Goal: Check status: Check status

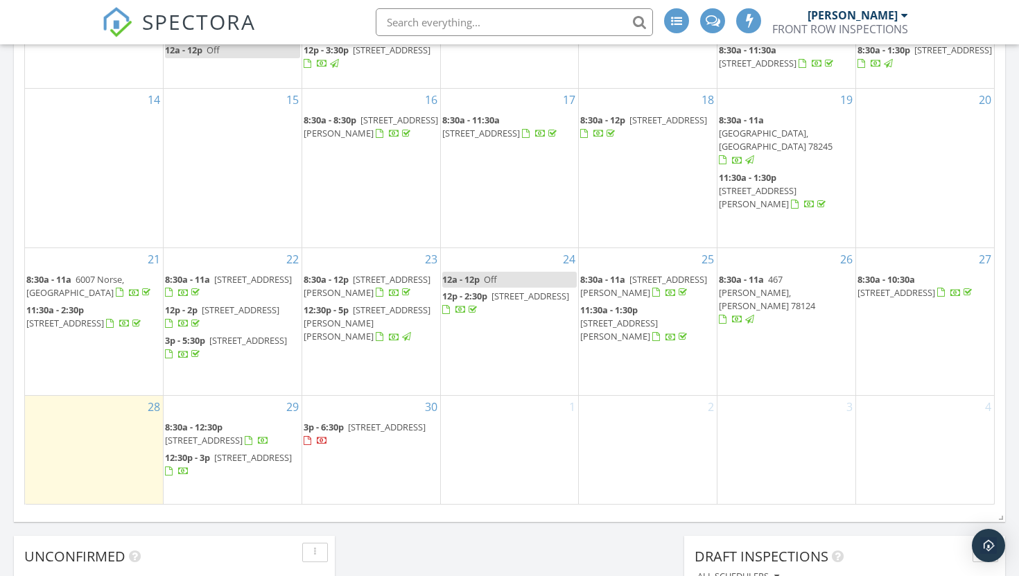
scroll to position [783, 0]
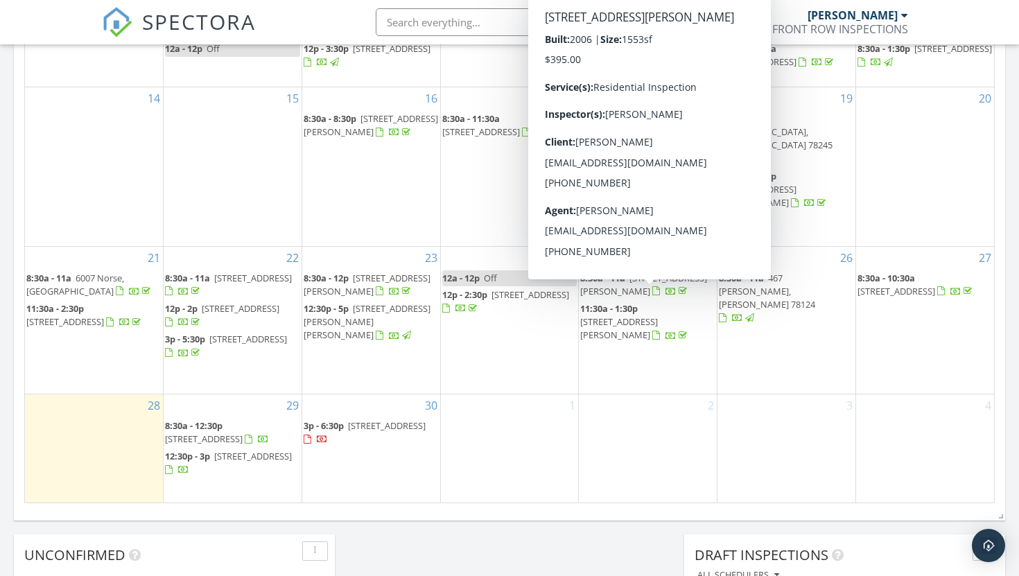
click at [658, 315] on span "8735 Redbud Woods, San Antonio 78250" at bounding box center [619, 328] width 78 height 26
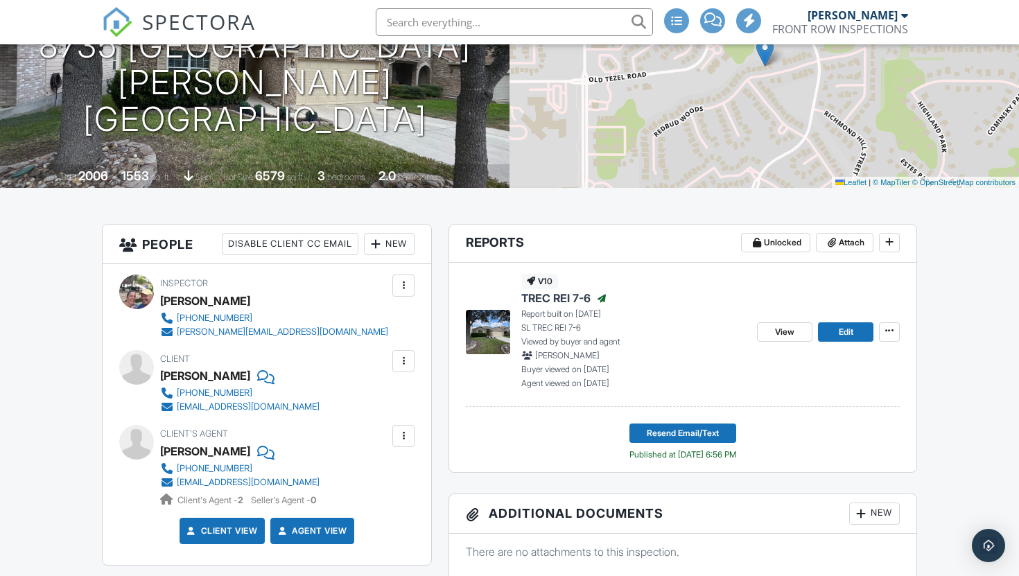
scroll to position [183, 0]
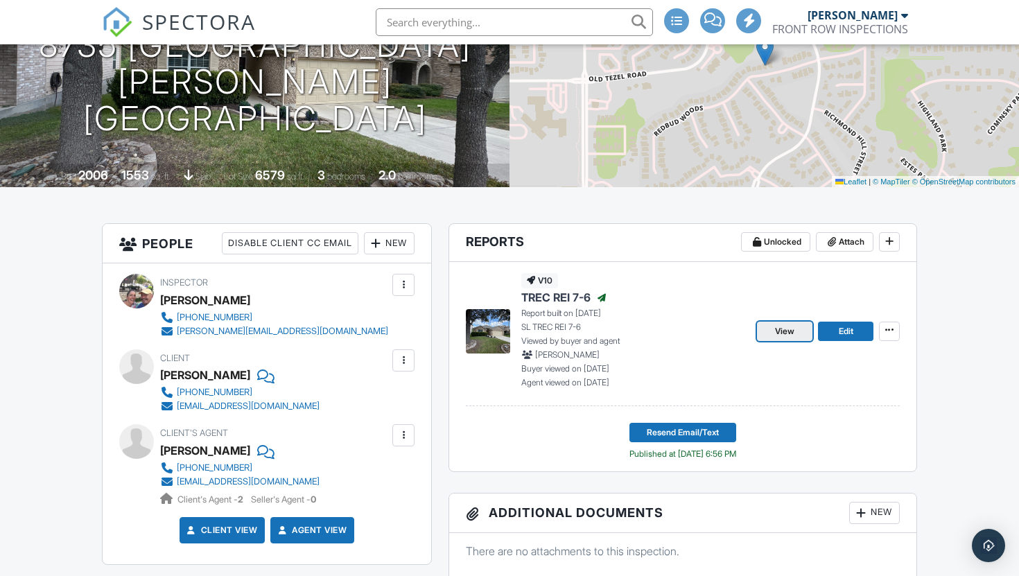
click at [787, 338] on span "View" at bounding box center [784, 331] width 19 height 14
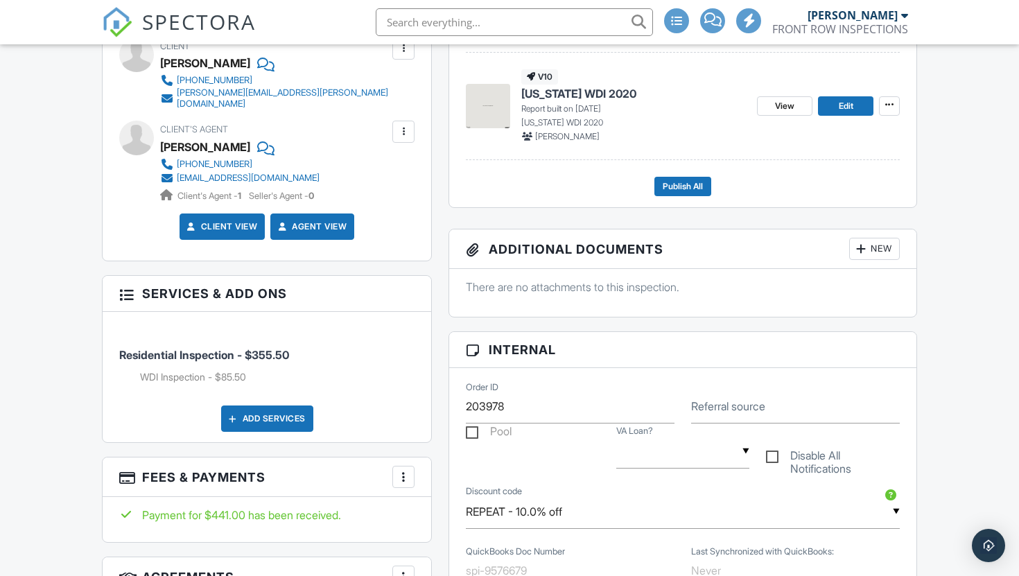
scroll to position [483, 0]
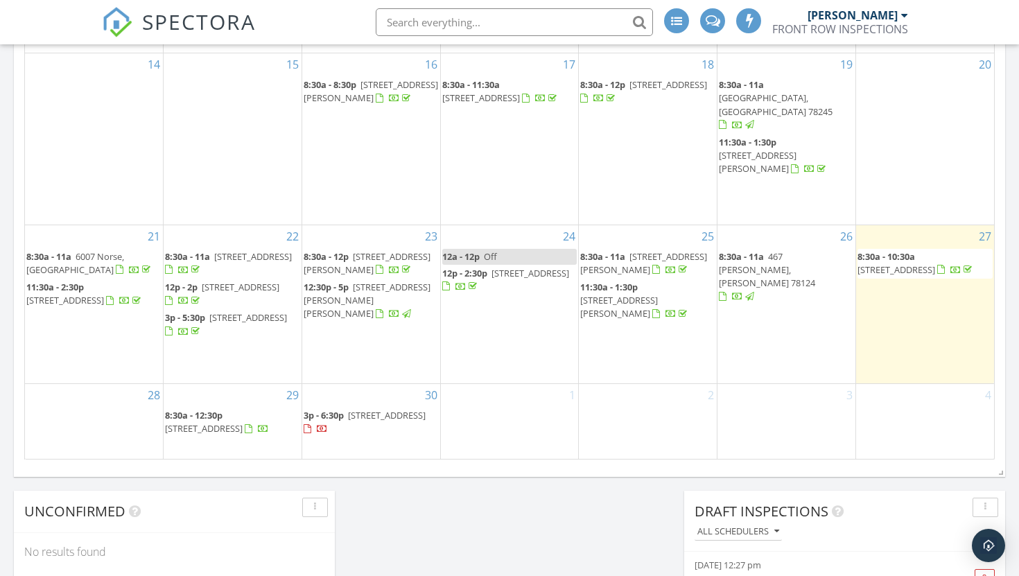
scroll to position [1263, 1020]
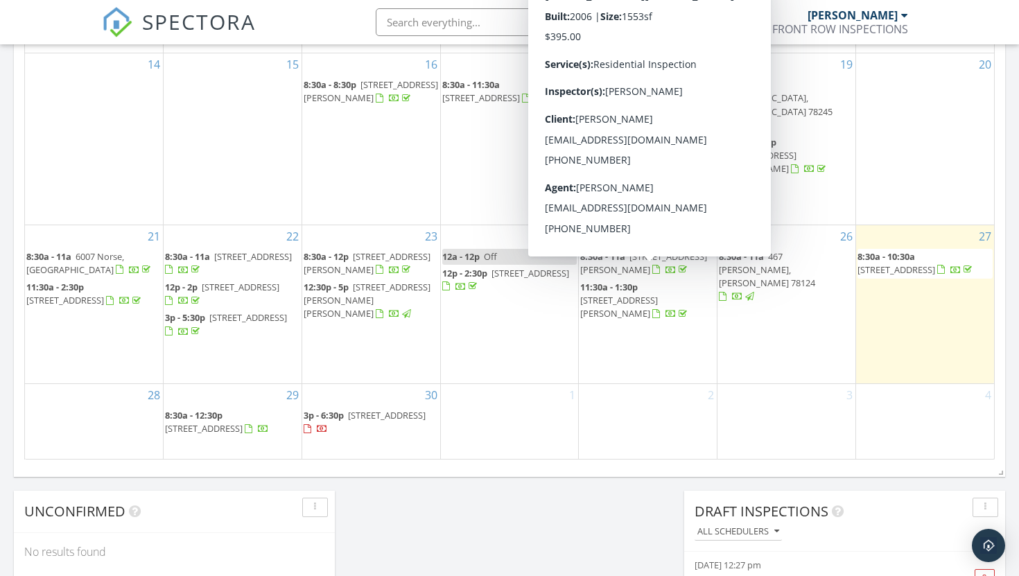
click at [648, 294] on span "8735 Redbud Woods, San Antonio 78250" at bounding box center [619, 307] width 78 height 26
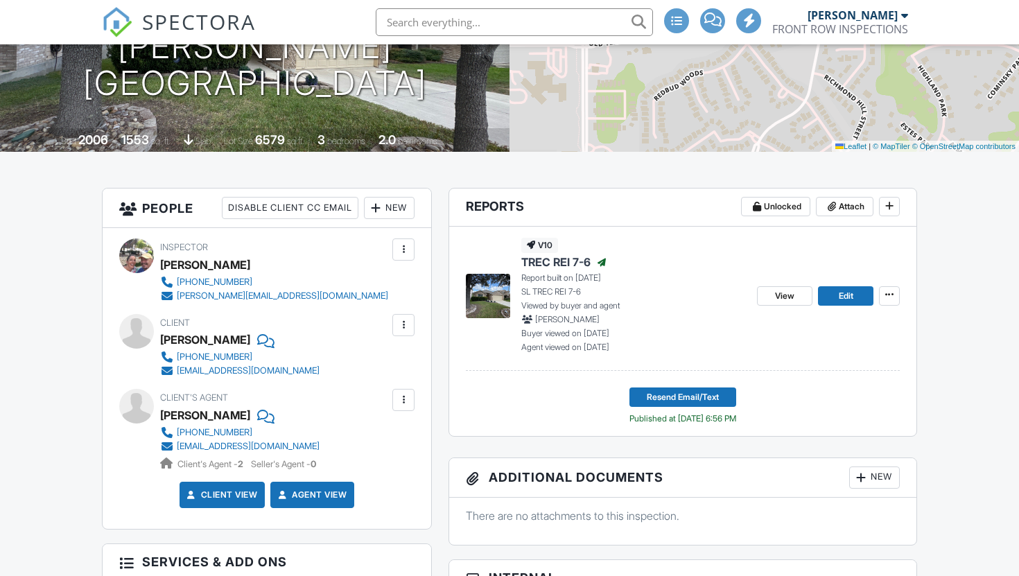
scroll to position [363, 0]
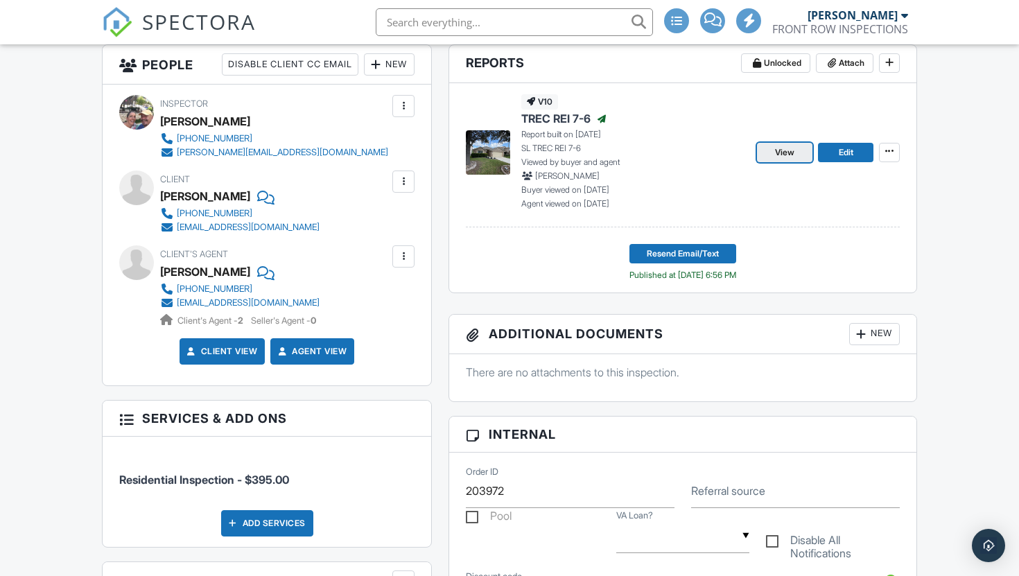
click at [786, 159] on span "View" at bounding box center [784, 153] width 19 height 14
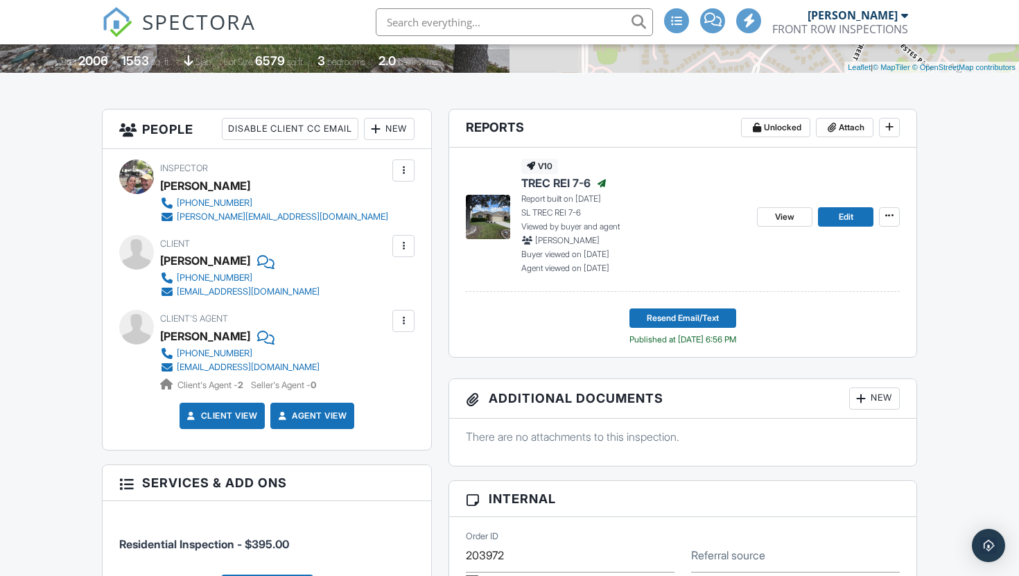
scroll to position [300, 0]
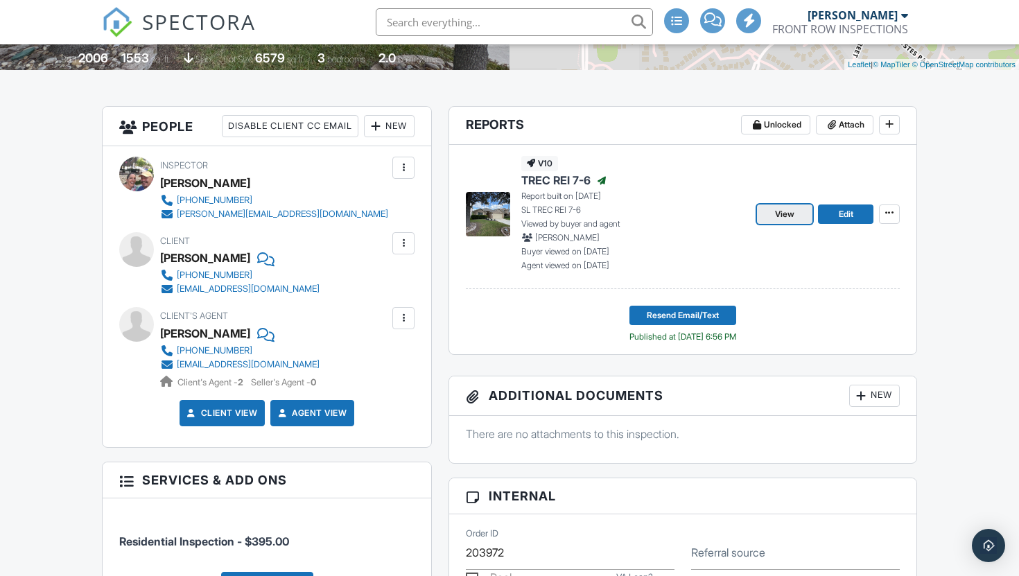
click at [781, 221] on span "View" at bounding box center [784, 214] width 19 height 14
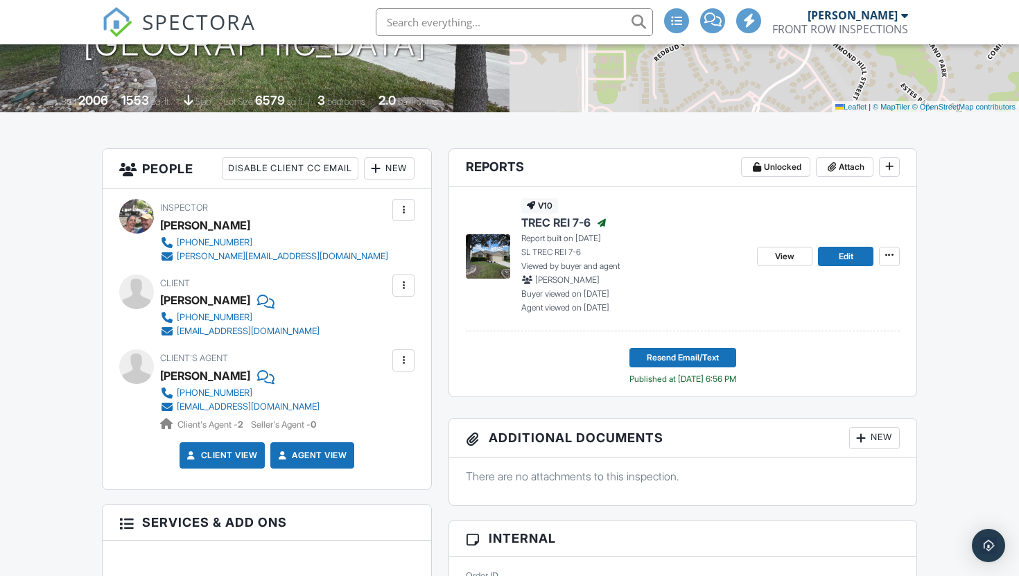
scroll to position [254, 0]
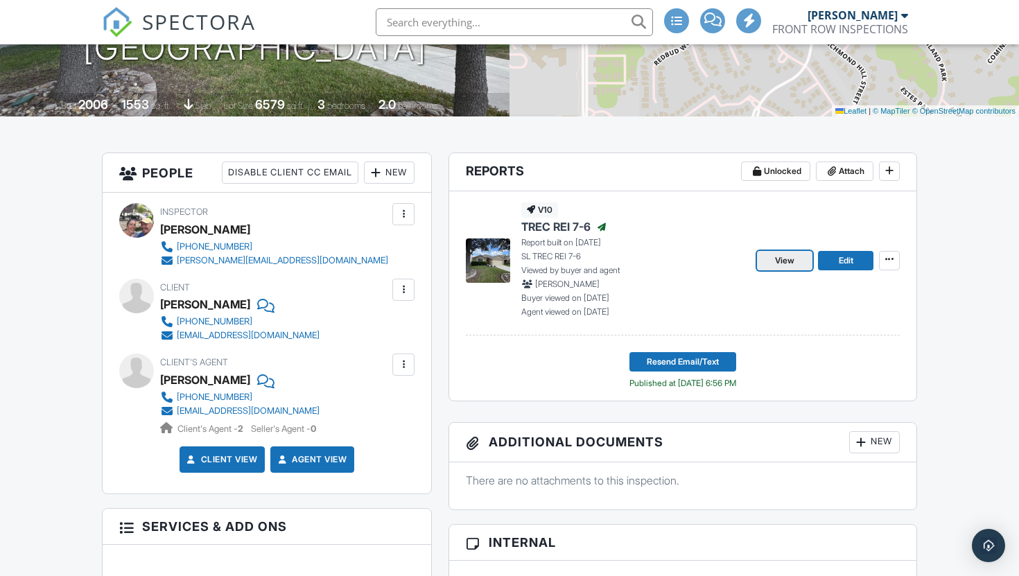
click at [793, 268] on span "View" at bounding box center [784, 261] width 19 height 14
